Goal: Find specific page/section: Find specific page/section

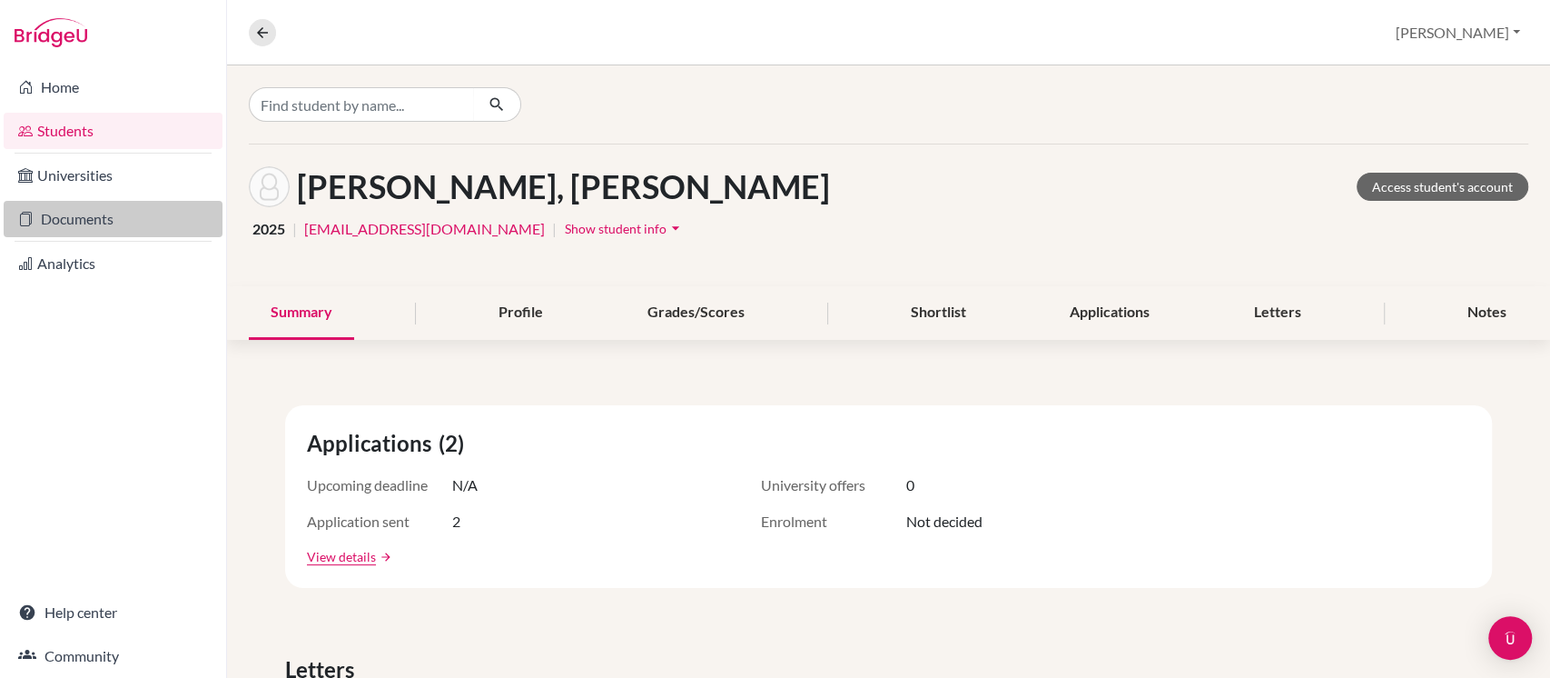
click at [87, 223] on link "Documents" at bounding box center [113, 219] width 219 height 36
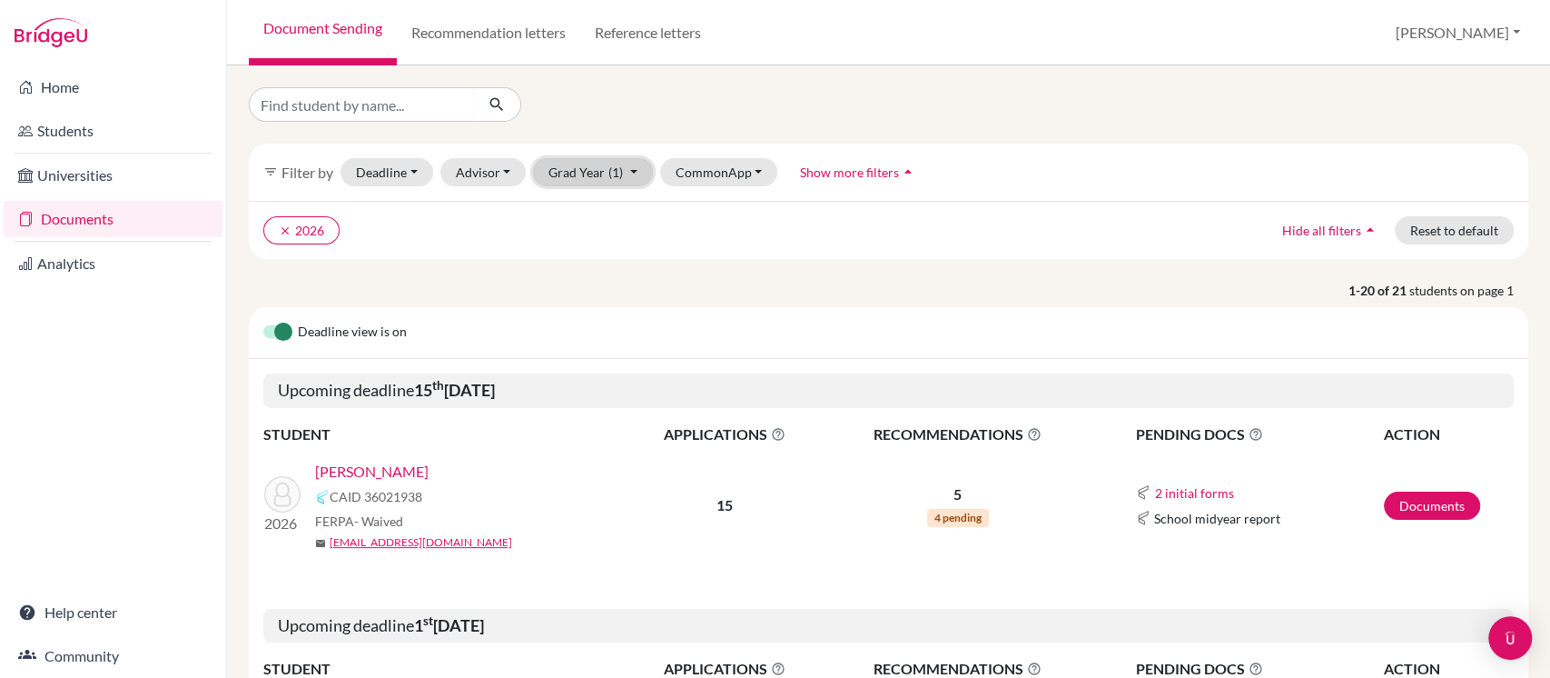
click at [596, 174] on button "Grad Year (1)" at bounding box center [593, 172] width 120 height 28
click at [999, 242] on ul "clear 2026" at bounding box center [732, 230] width 938 height 28
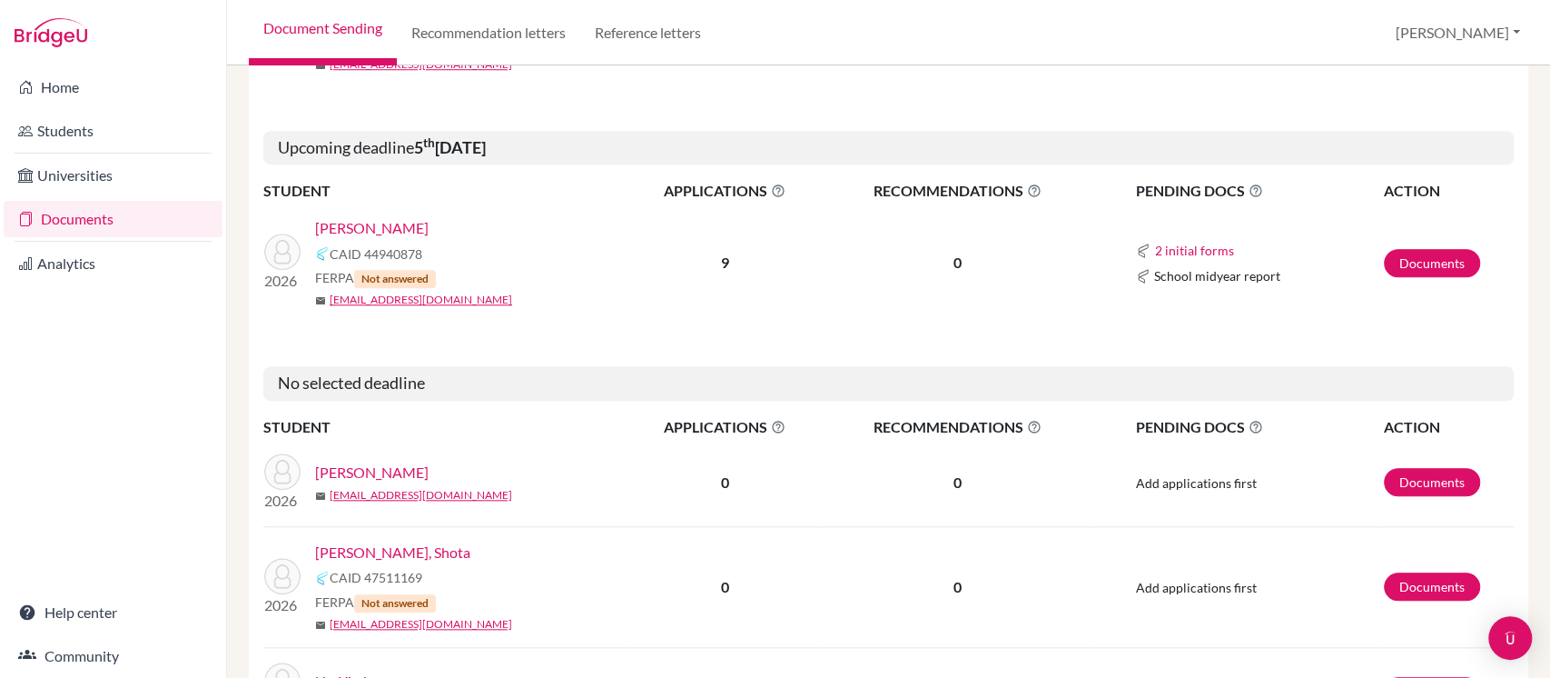
scroll to position [1211, 0]
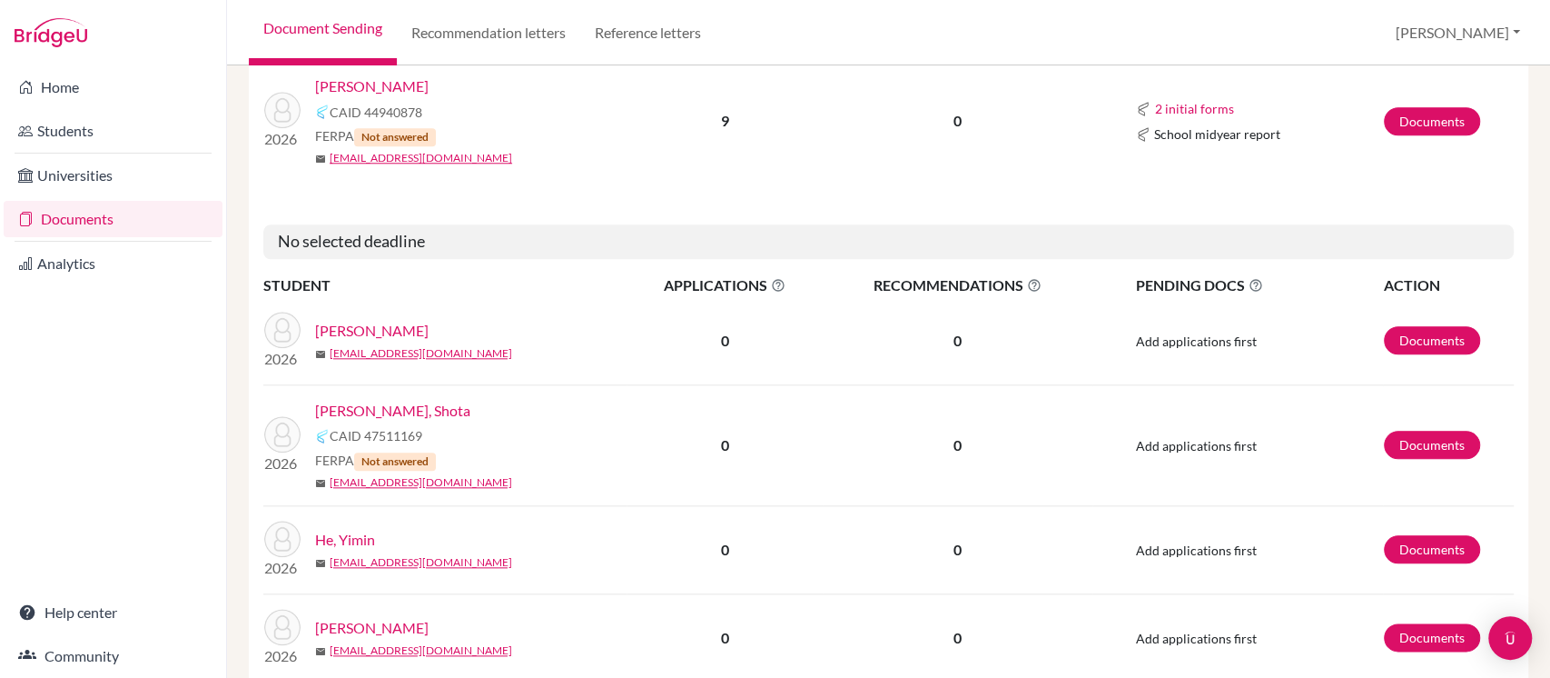
click at [391, 413] on link "Fukumoto, Shota" at bounding box center [392, 411] width 155 height 22
